Goal: Entertainment & Leisure: Consume media (video, audio)

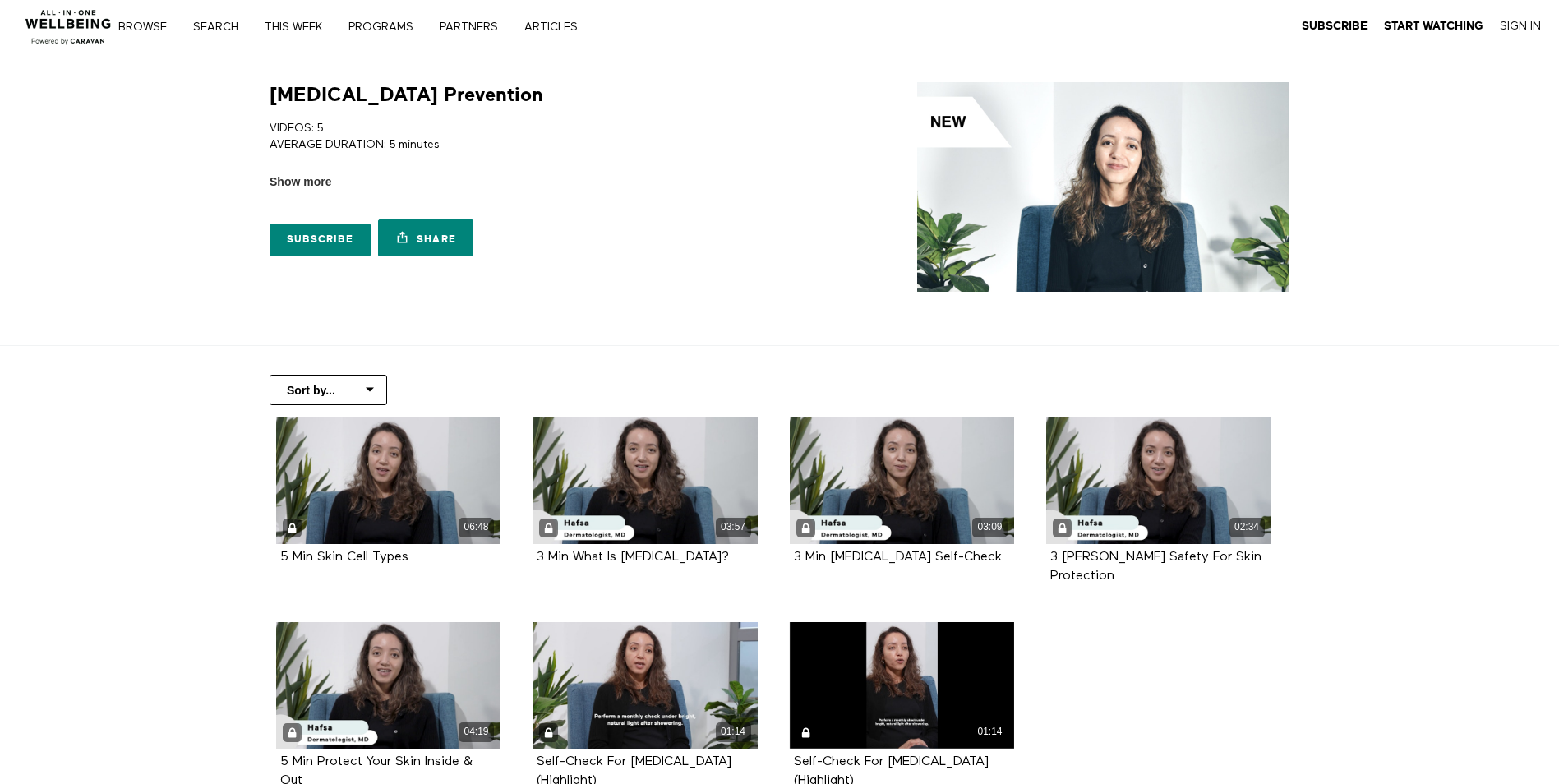
scroll to position [164, 0]
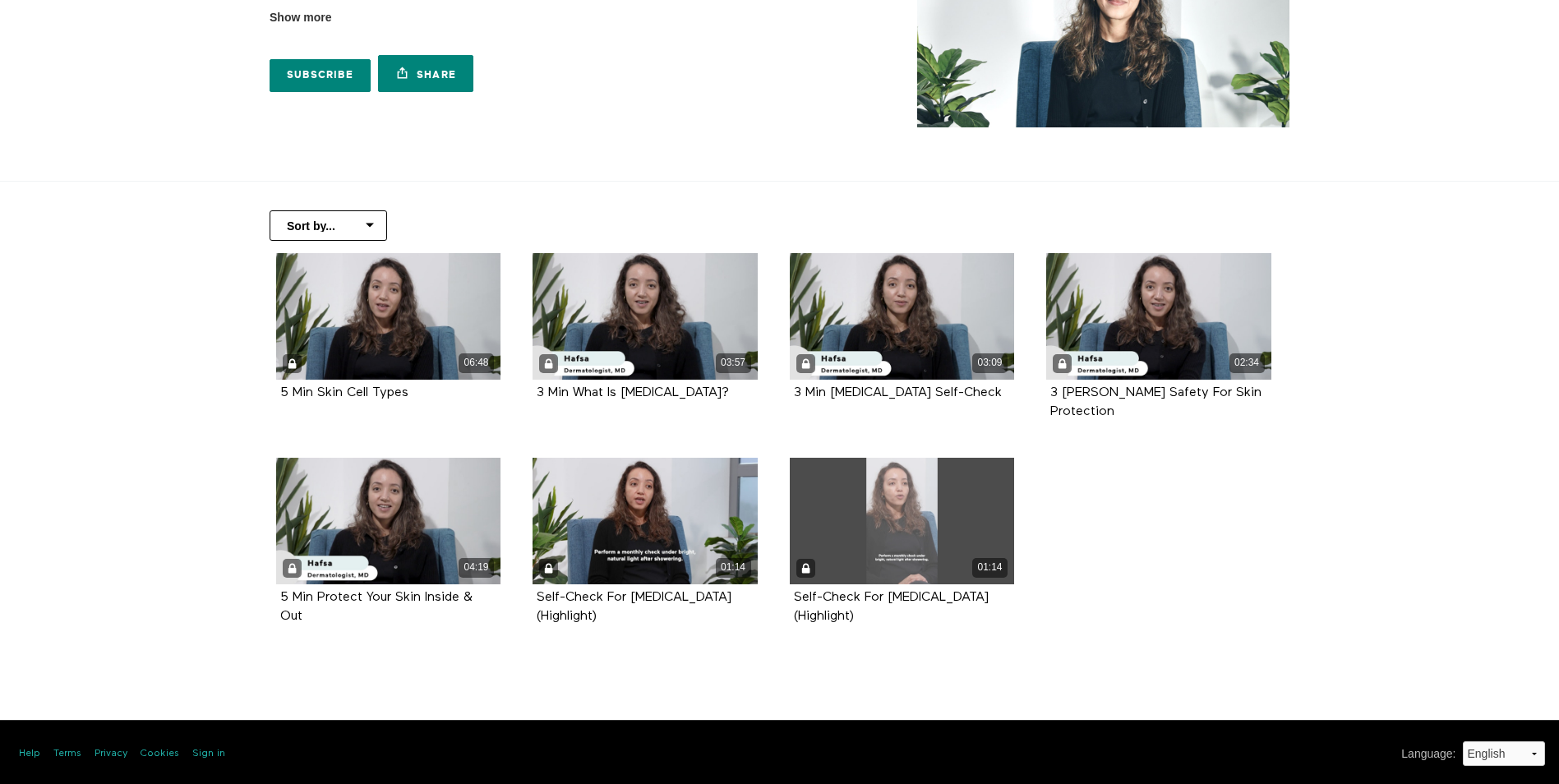
click at [938, 501] on div "01:14" at bounding box center [902, 520] width 225 height 126
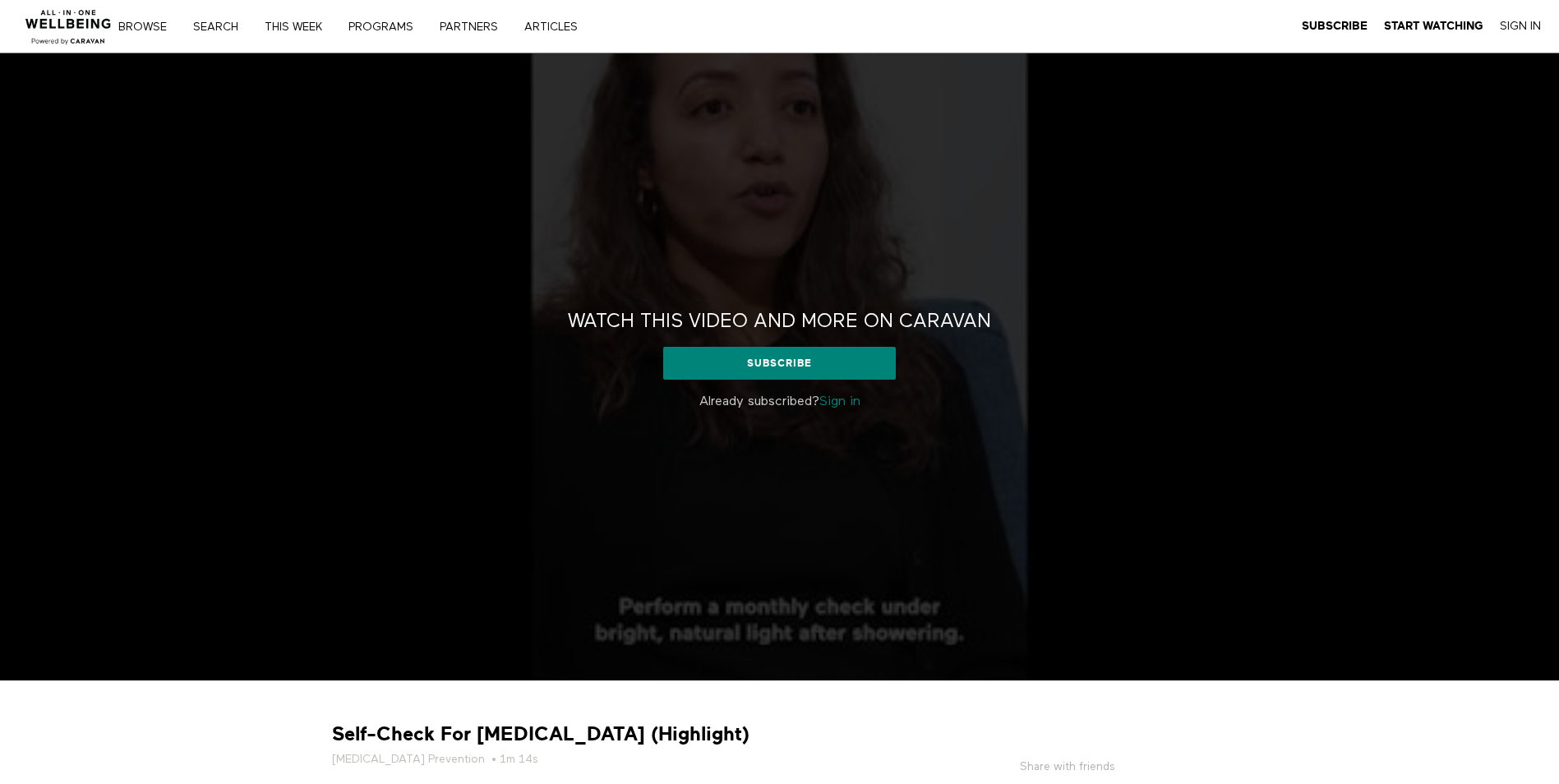
click at [841, 405] on link "Sign in" at bounding box center [840, 402] width 41 height 14
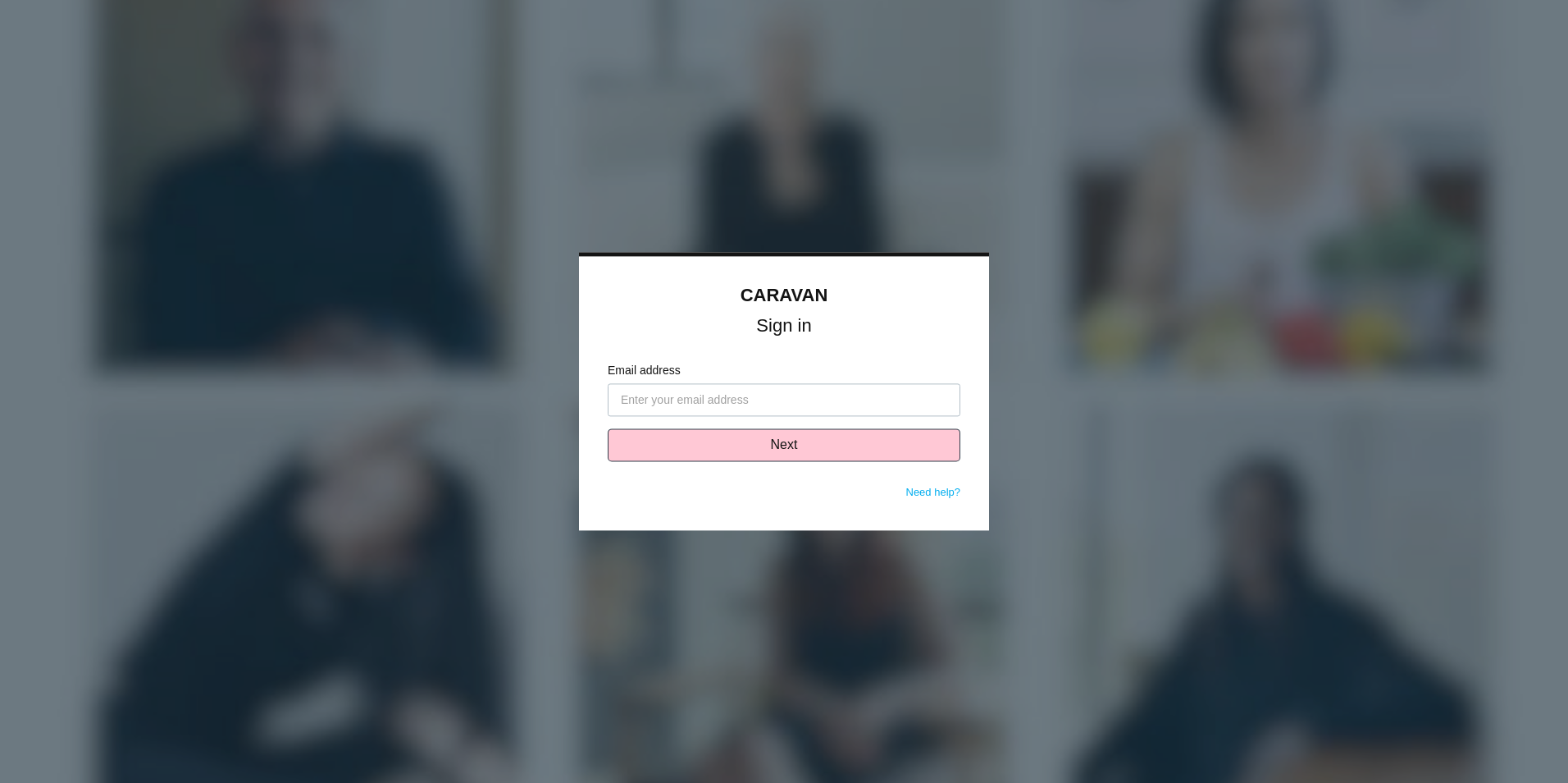
click at [742, 403] on input "Email address" at bounding box center [784, 400] width 352 height 33
type input "smartin@grantregional.com"
click at [753, 447] on button "Next" at bounding box center [784, 446] width 352 height 33
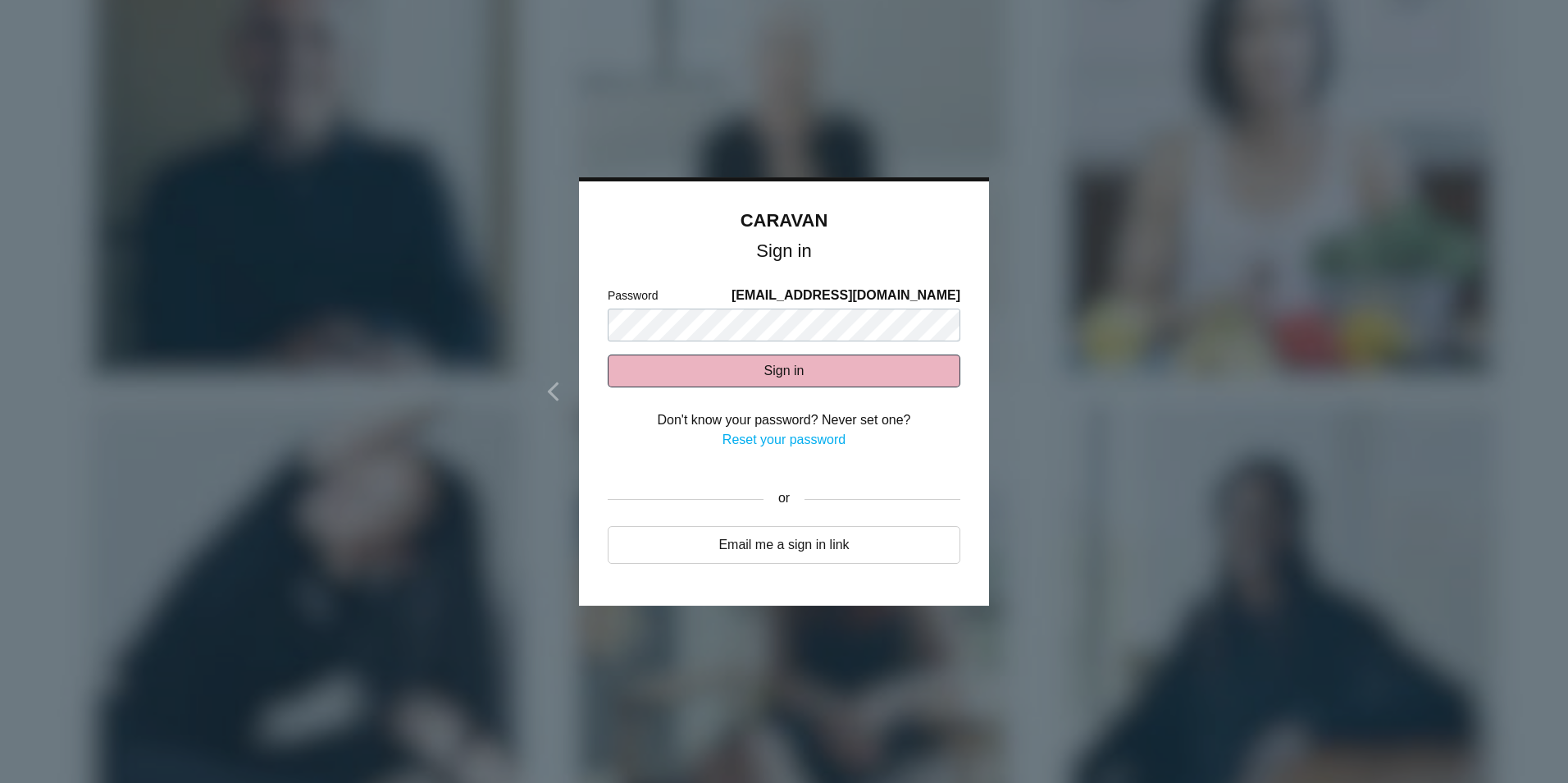
click at [750, 378] on button "Sign in" at bounding box center [784, 371] width 352 height 33
